Goal: Task Accomplishment & Management: Use online tool/utility

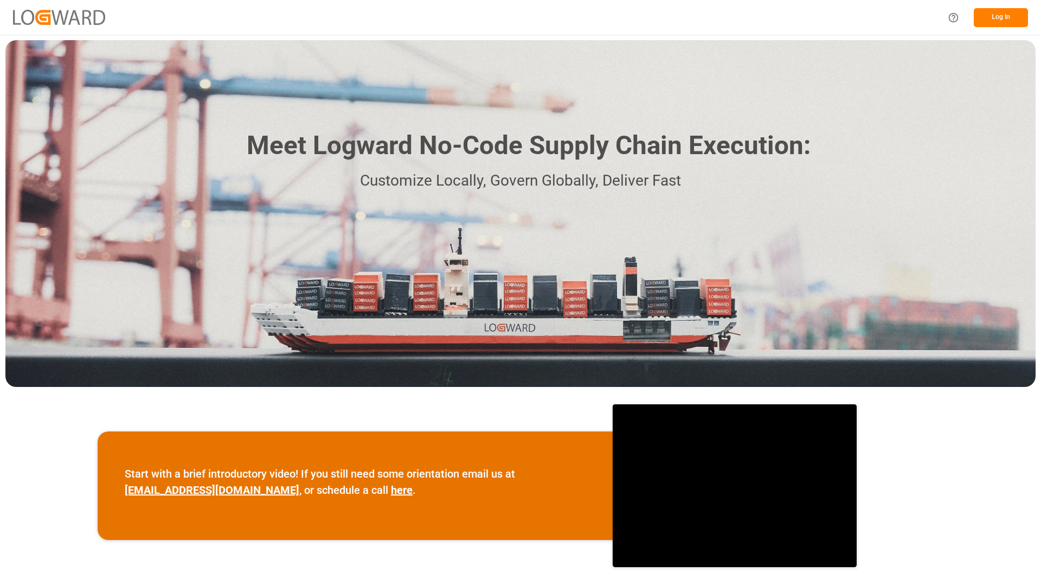
click at [990, 21] on button "Log In" at bounding box center [1001, 17] width 54 height 19
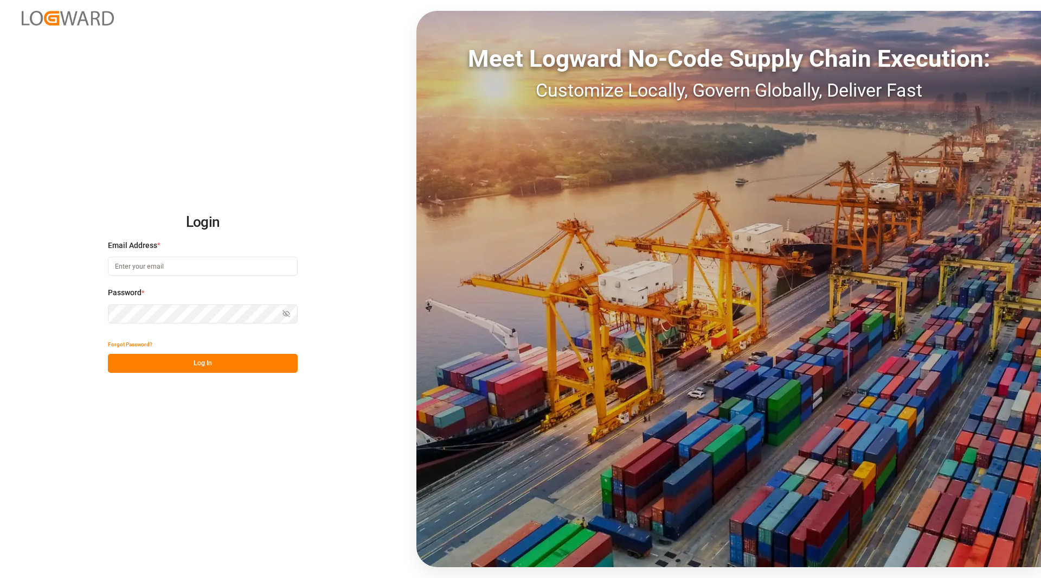
click at [207, 267] on input at bounding box center [203, 266] width 190 height 19
type input "[PERSON_NAME][EMAIL_ADDRESS][DOMAIN_NAME]"
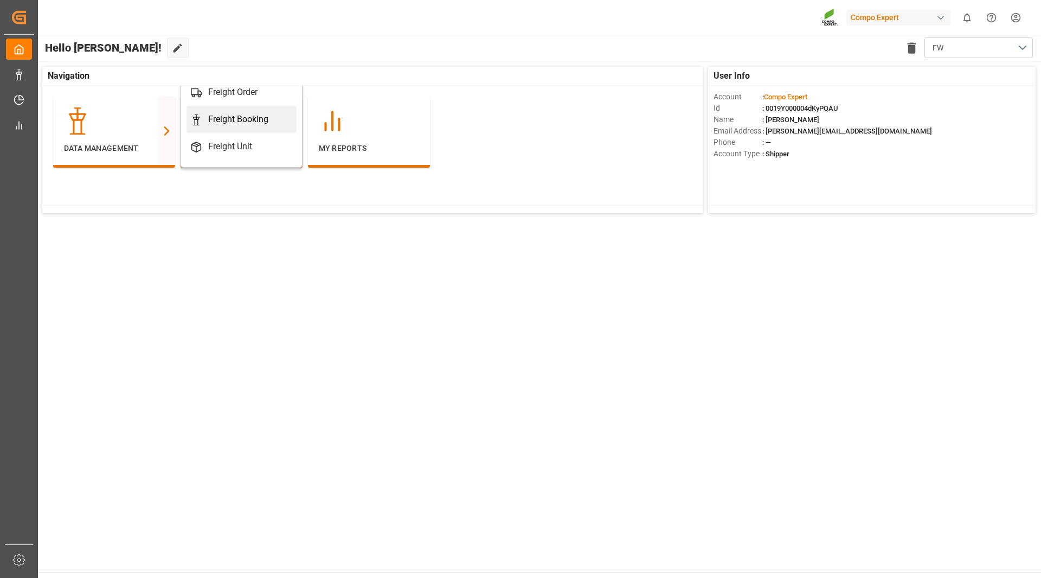
click at [238, 116] on div "Freight Booking" at bounding box center [238, 119] width 60 height 13
